Goal: Book appointment/travel/reservation

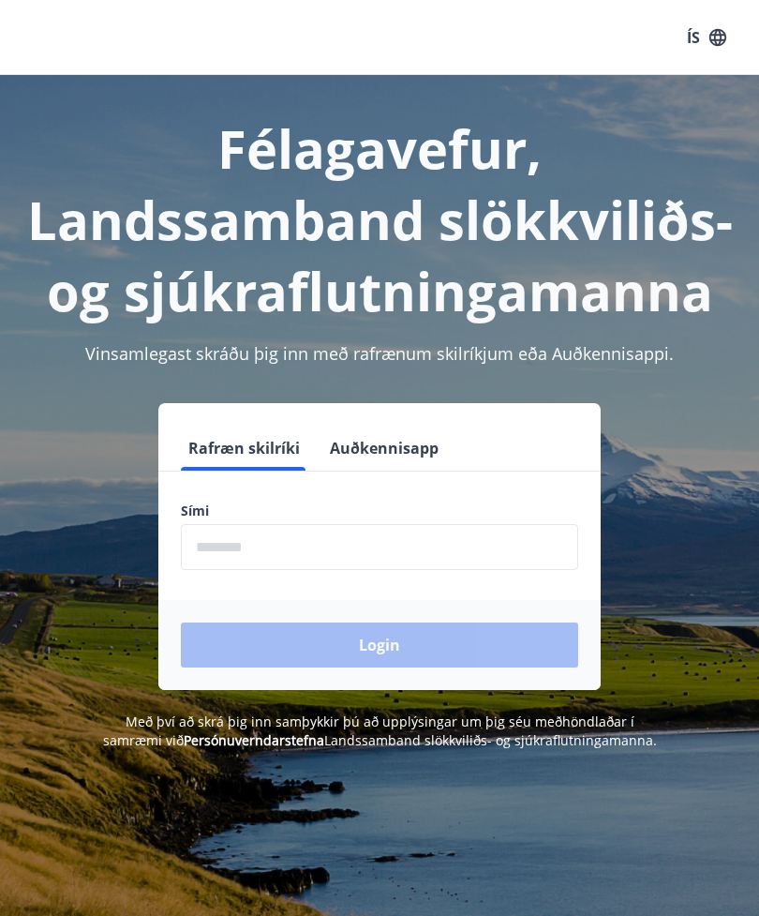
click at [442, 539] on input "phone" at bounding box center [380, 547] width 398 height 46
click at [434, 561] on input "phone" at bounding box center [380, 547] width 398 height 46
click at [444, 539] on input "phone" at bounding box center [380, 547] width 398 height 46
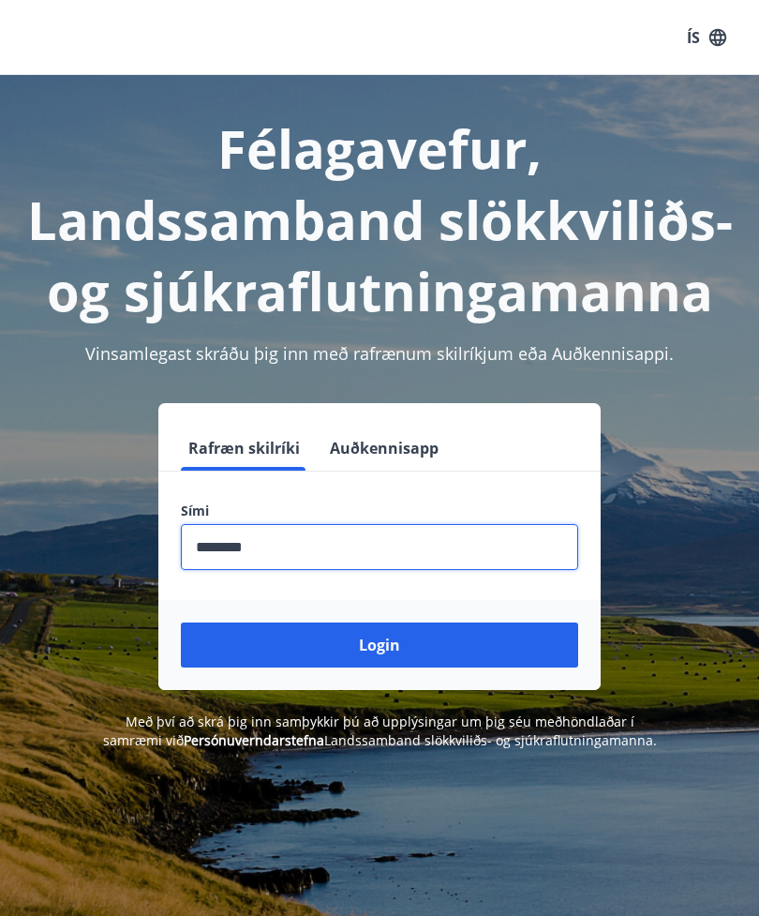
type input "********"
click at [429, 648] on button "Login" at bounding box center [380, 645] width 398 height 45
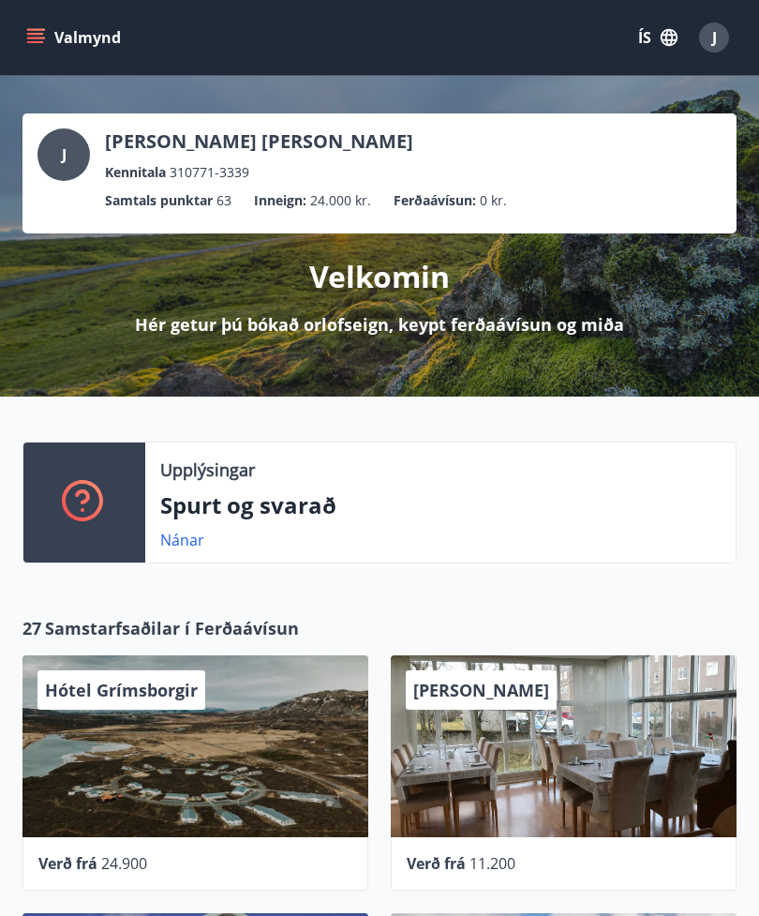
click at [42, 30] on icon "menu" at bounding box center [37, 30] width 21 height 2
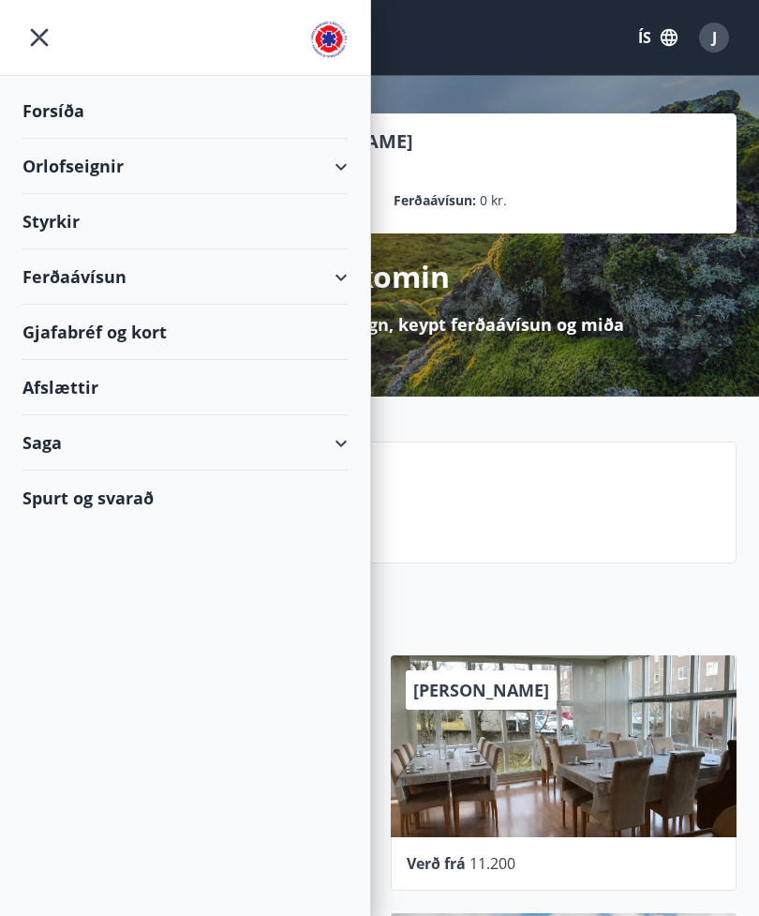
click at [334, 163] on div "Orlofseignir" at bounding box center [185, 166] width 325 height 55
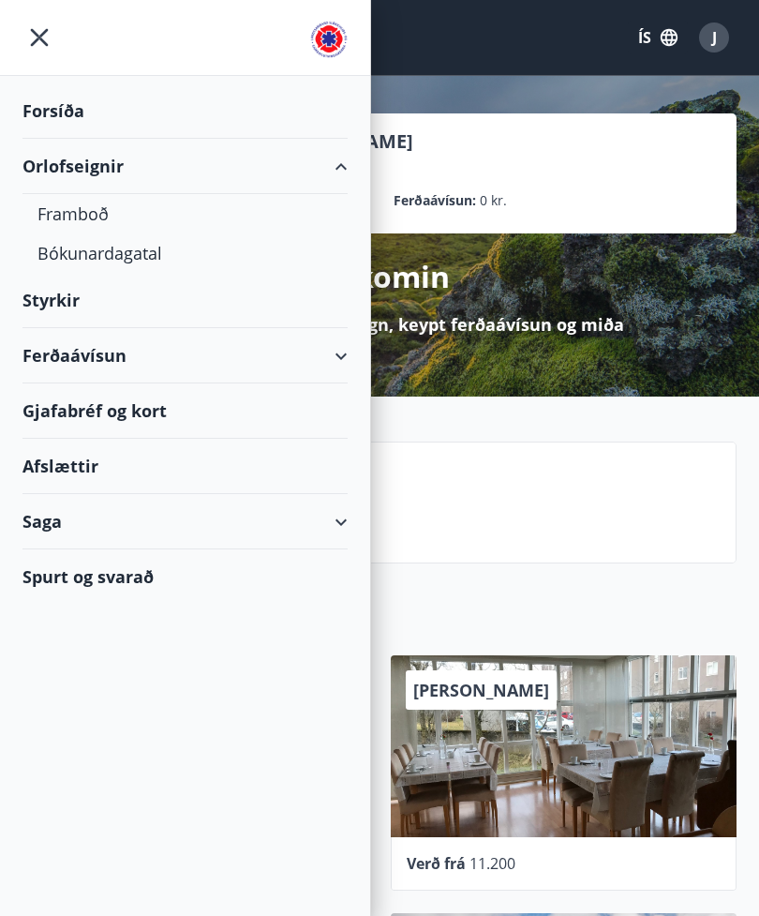
click at [74, 213] on div "Framboð" at bounding box center [185, 213] width 295 height 39
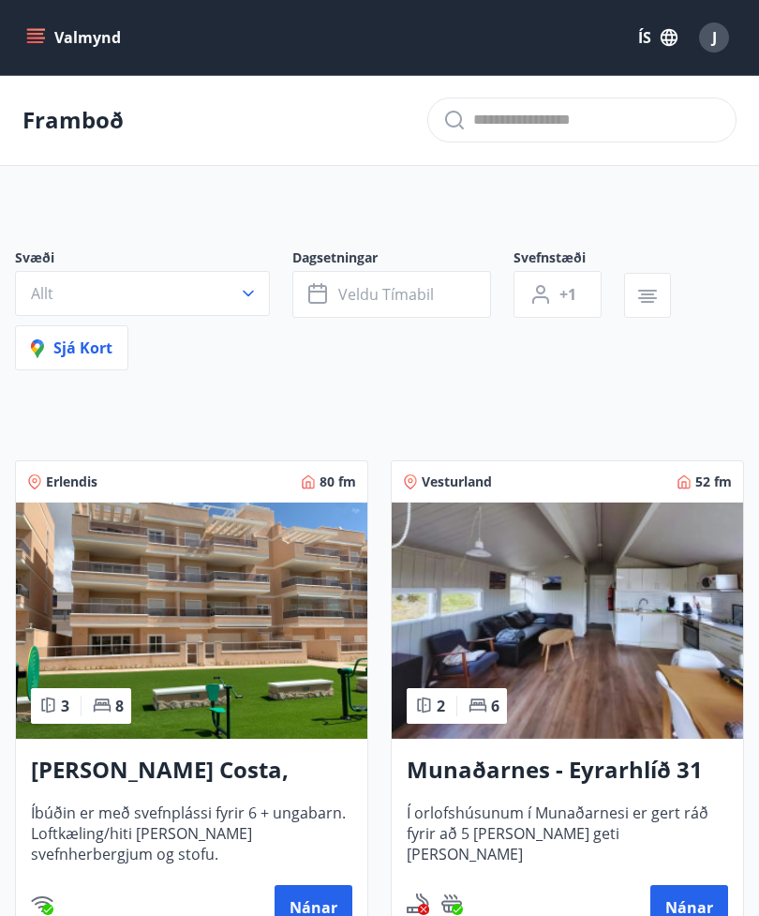
click at [36, 34] on icon "menu" at bounding box center [35, 34] width 17 height 2
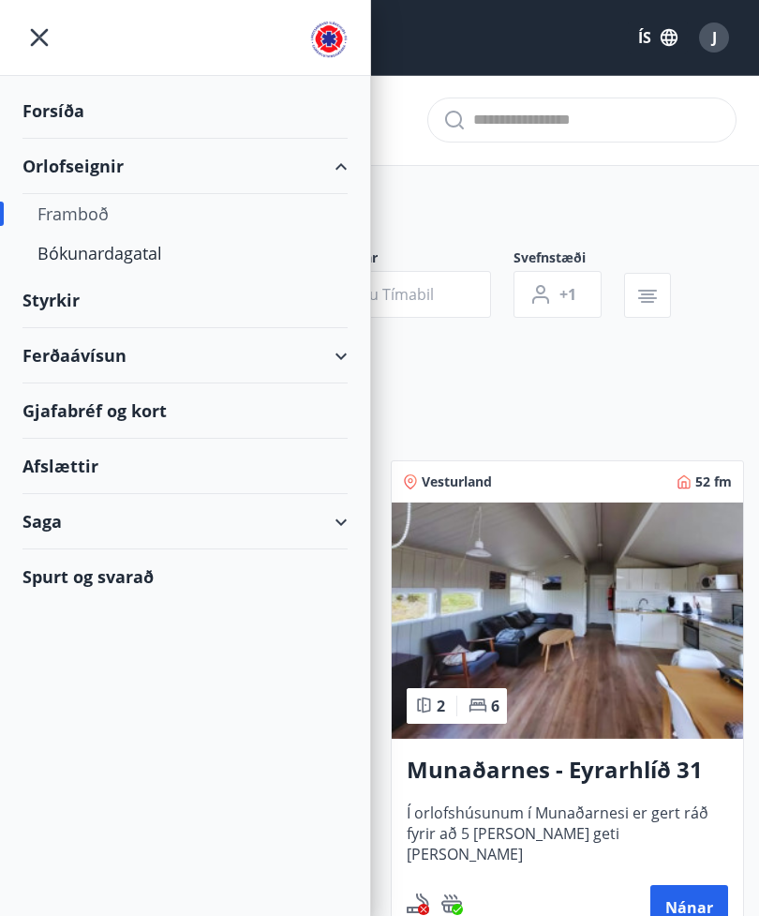
click at [96, 261] on div "Bókunardagatal" at bounding box center [185, 252] width 295 height 39
